Goal: Task Accomplishment & Management: Complete application form

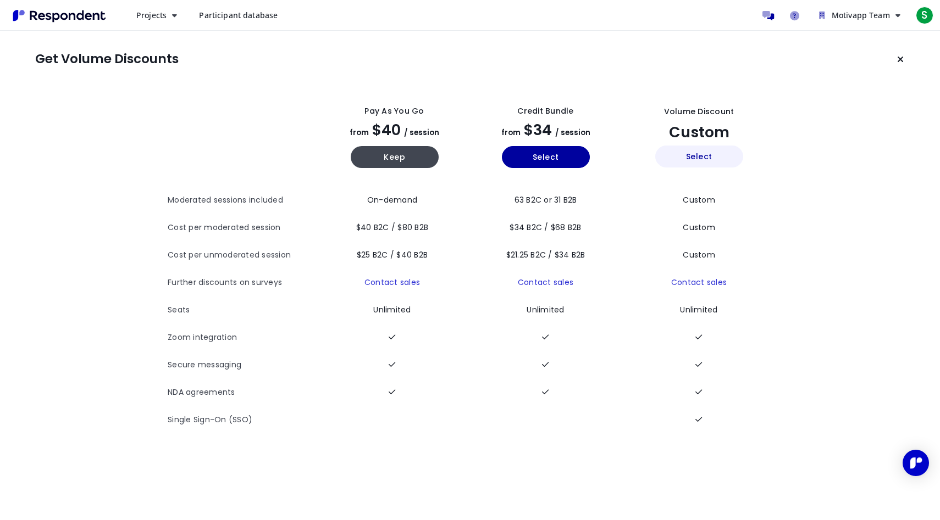
click at [704, 158] on button "Select" at bounding box center [699, 157] width 88 height 22
click at [904, 60] on button "Keep current plan" at bounding box center [900, 59] width 22 height 22
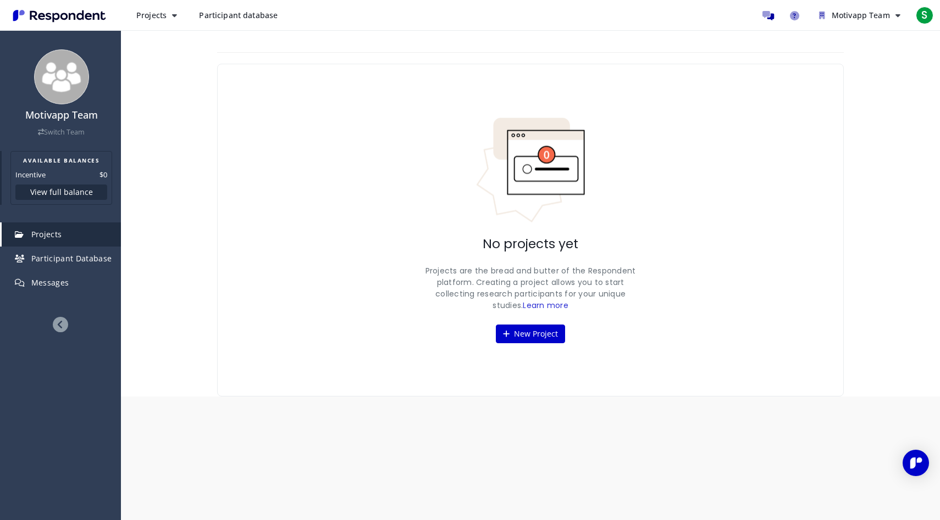
click at [91, 197] on button "View full balance" at bounding box center [61, 192] width 92 height 15
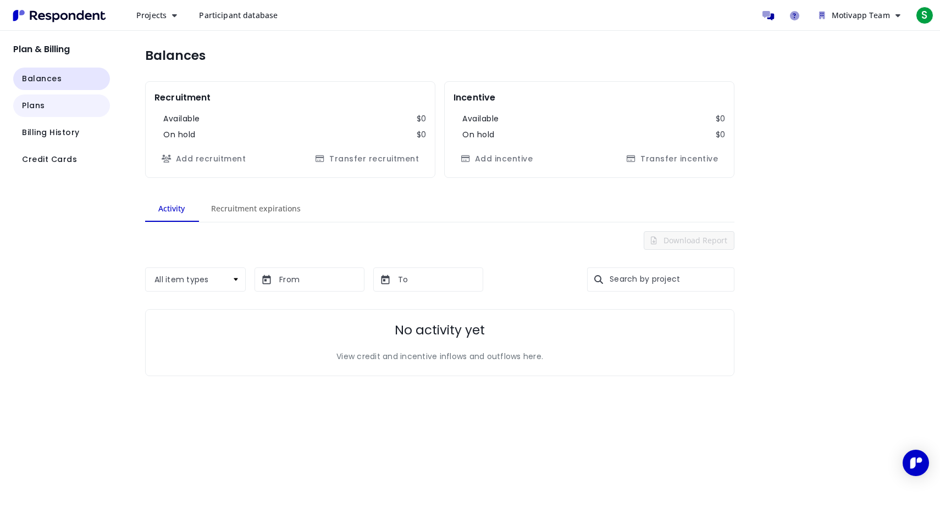
click at [75, 107] on button "Plans" at bounding box center [61, 106] width 97 height 23
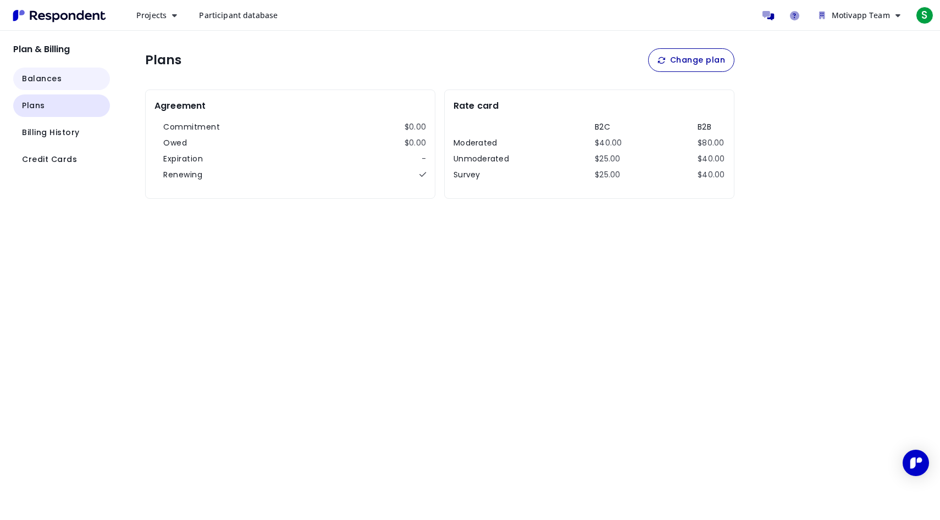
click at [70, 80] on button "Balances" at bounding box center [61, 79] width 97 height 23
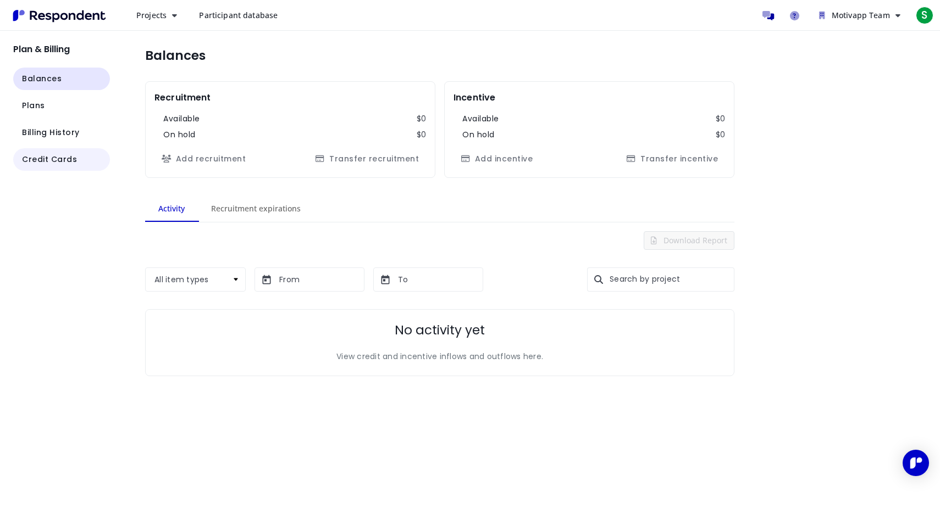
click at [85, 159] on button "Credit Cards" at bounding box center [61, 159] width 97 height 23
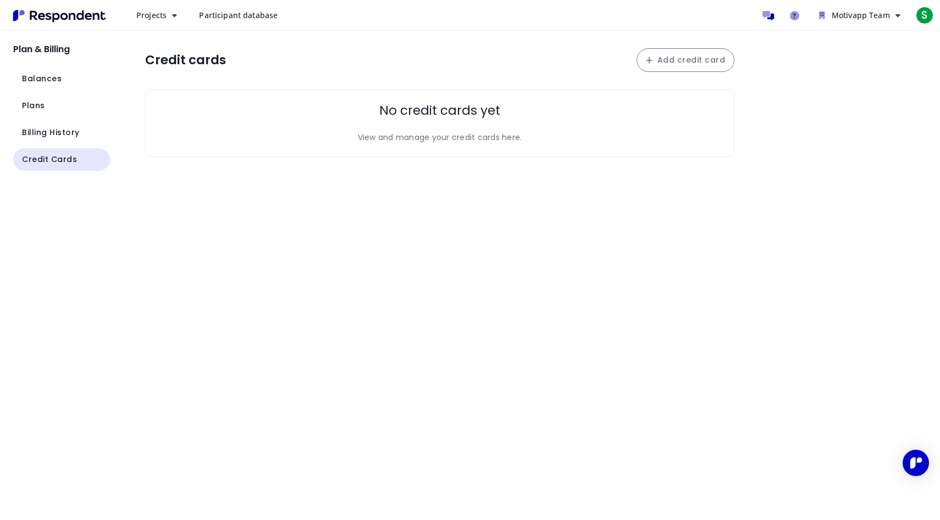
click at [674, 65] on button "Add credit card" at bounding box center [685, 60] width 98 height 24
click at [667, 55] on button "Add credit card" at bounding box center [685, 60] width 98 height 24
click at [38, 135] on span "Billing History" at bounding box center [51, 133] width 58 height 12
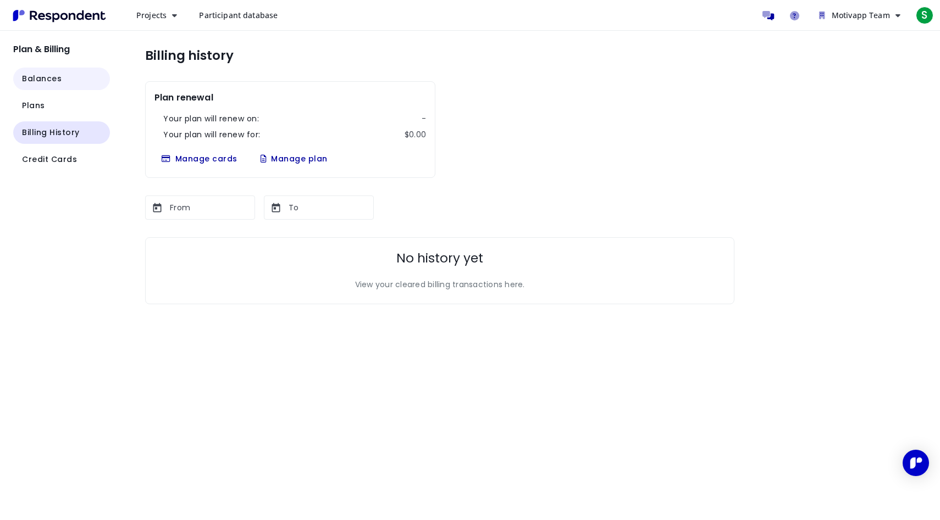
click at [55, 68] on button "Balances" at bounding box center [61, 79] width 97 height 23
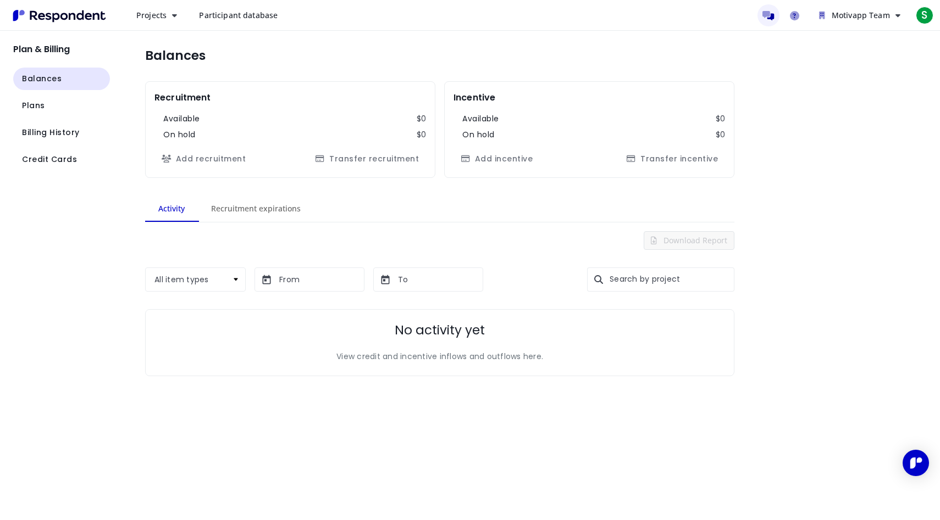
click at [767, 14] on icon "Message participants" at bounding box center [768, 15] width 12 height 9
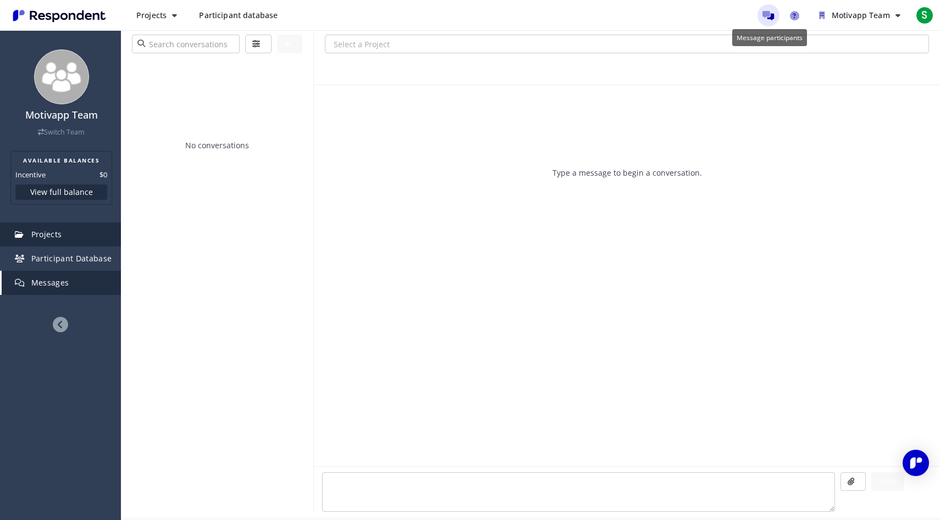
click at [49, 239] on span "Projects" at bounding box center [46, 234] width 31 height 10
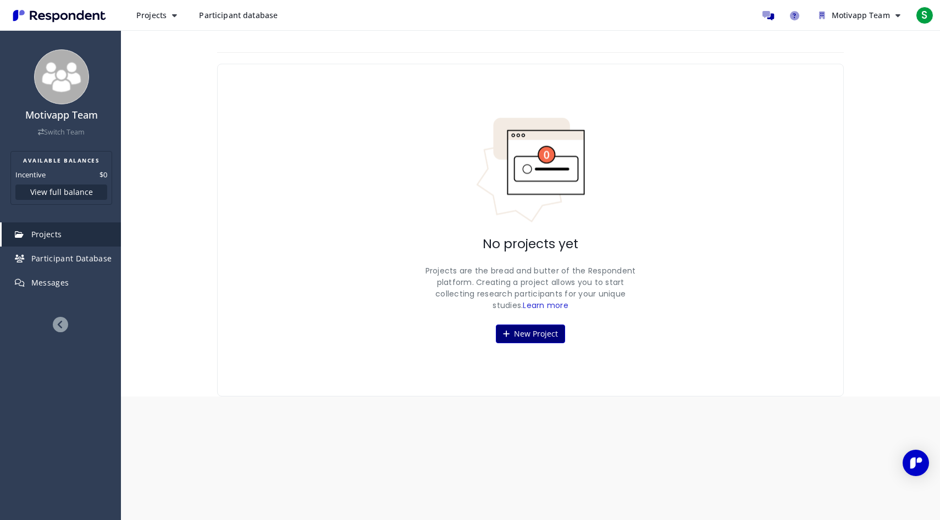
click at [539, 336] on button "New Project" at bounding box center [530, 334] width 69 height 19
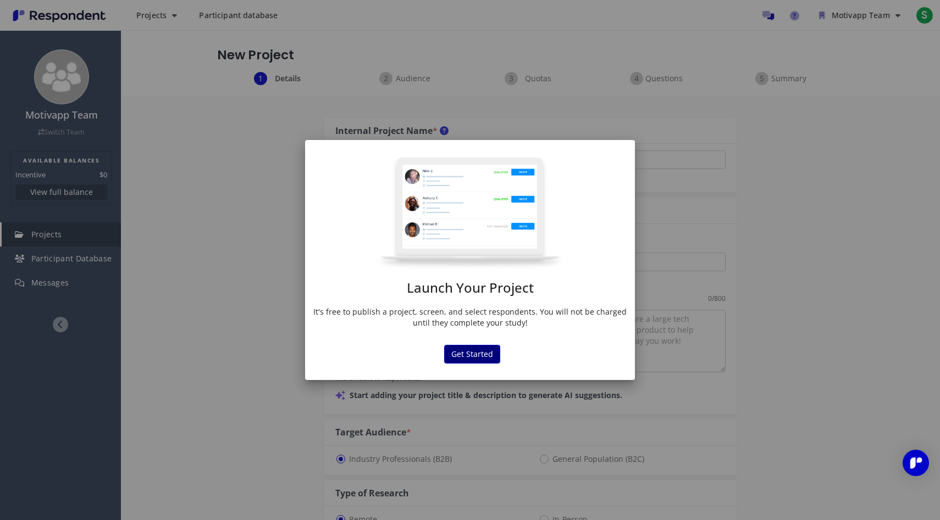
click at [483, 360] on button "Get Started" at bounding box center [472, 354] width 56 height 19
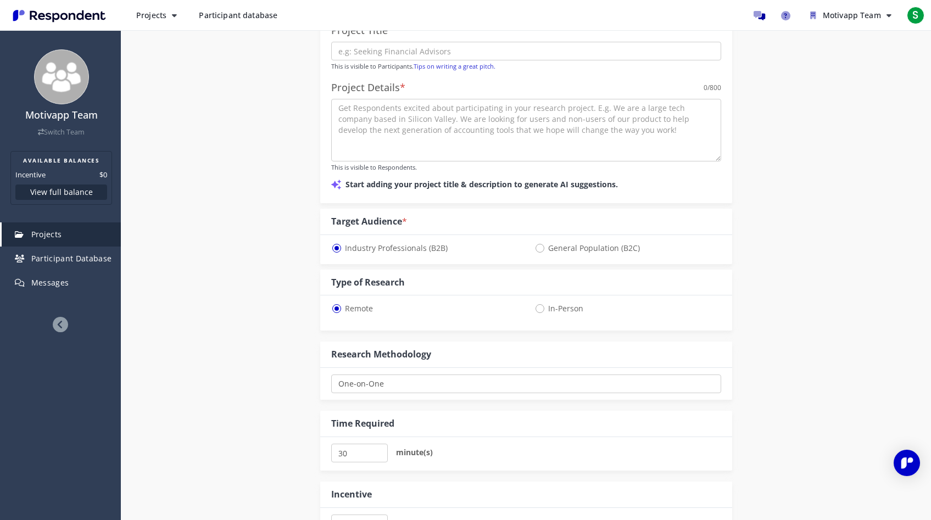
scroll to position [363, 0]
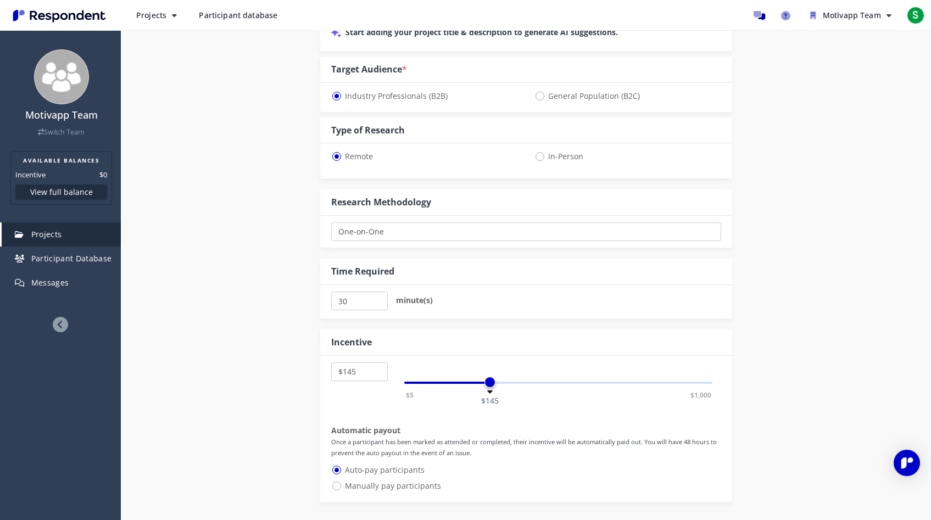
select select "number:150"
drag, startPoint x: 518, startPoint y: 388, endPoint x: 492, endPoint y: 387, distance: 25.8
click at [492, 387] on span at bounding box center [448, 382] width 88 height 18
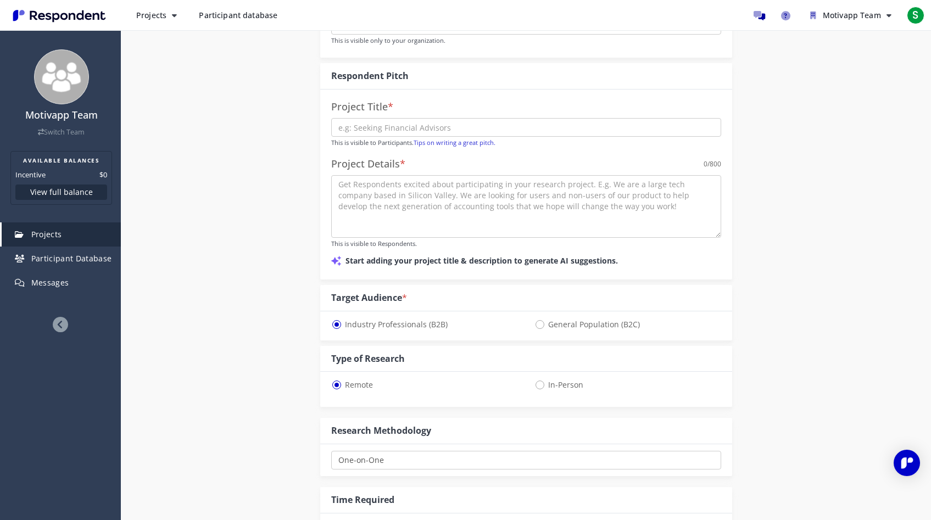
scroll to position [0, 0]
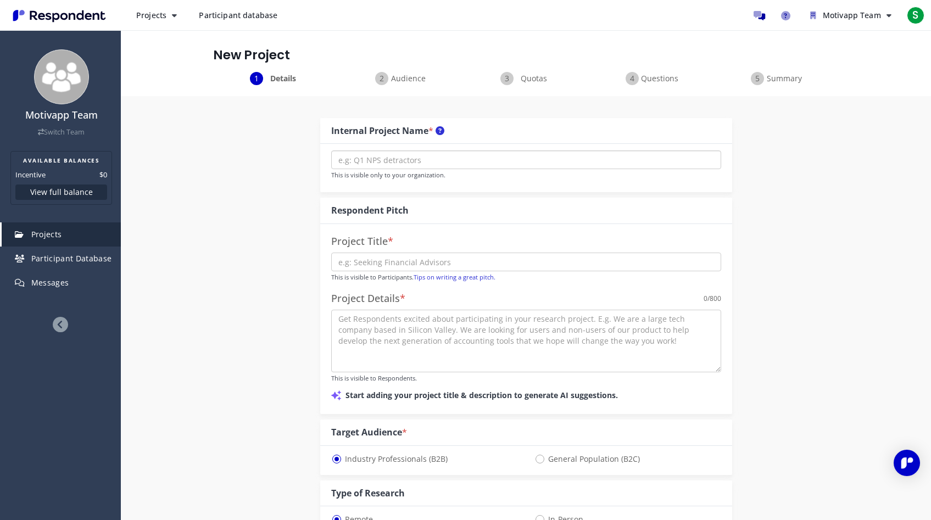
click at [368, 158] on input "text" at bounding box center [526, 160] width 390 height 19
type input "Y"
type input "НАМ НУЖНО 2 ПРОЕКТА -- для дорогих и дешевых"
